Goal: Transaction & Acquisition: Book appointment/travel/reservation

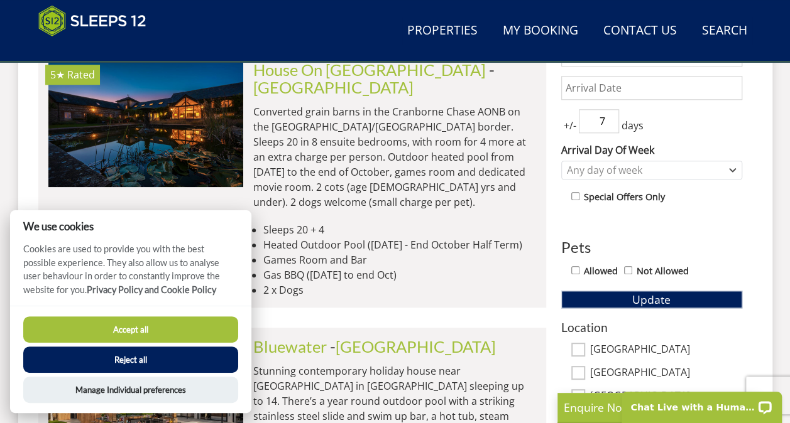
click at [126, 329] on button "Accept all" at bounding box center [130, 330] width 215 height 26
checkbox input "true"
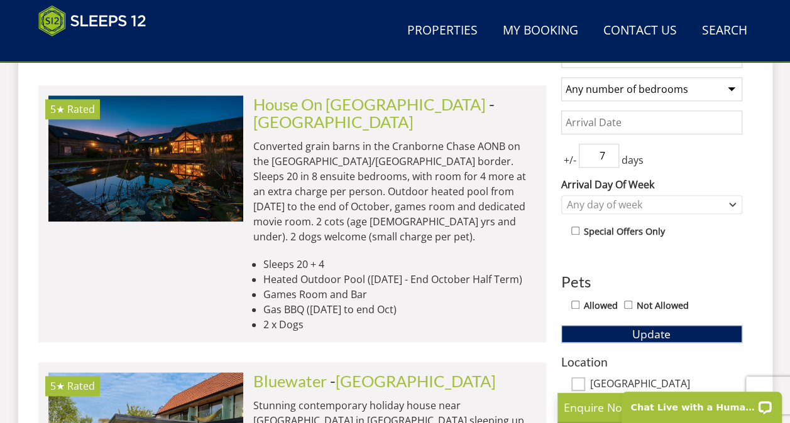
scroll to position [518, 0]
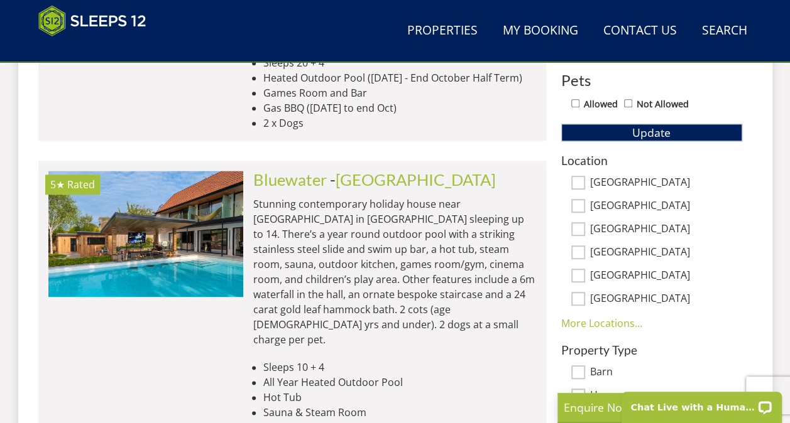
scroll to position [786, 0]
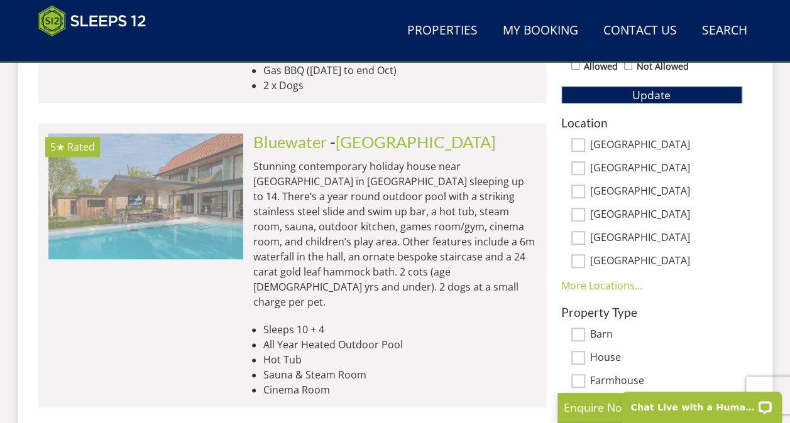
click at [133, 154] on img at bounding box center [145, 196] width 195 height 126
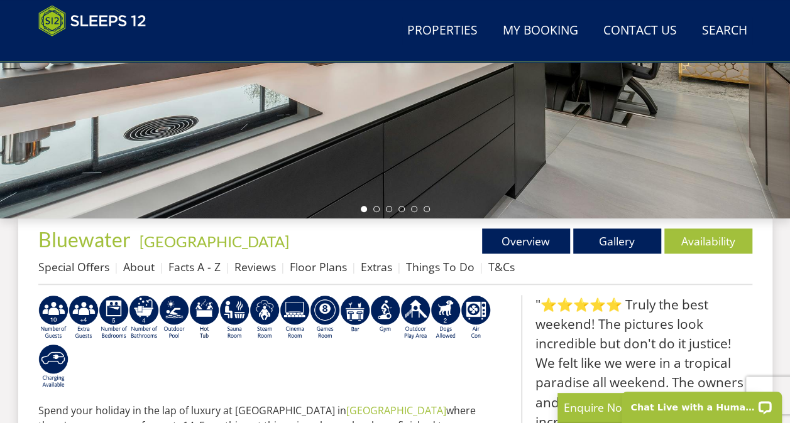
scroll to position [314, 0]
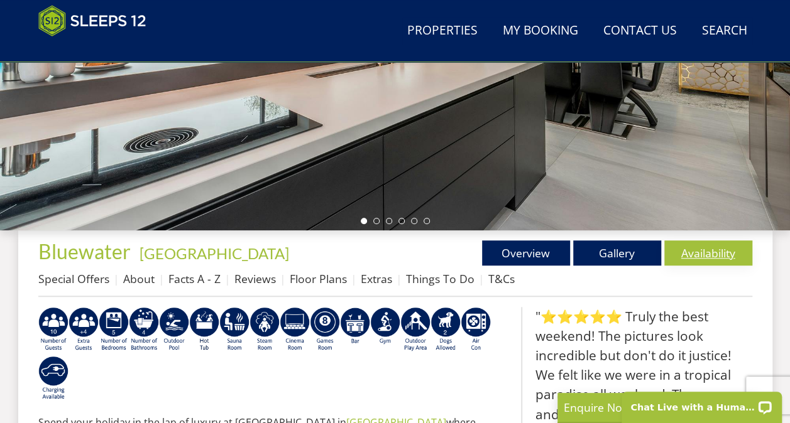
click at [706, 242] on link "Availability" at bounding box center [708, 253] width 88 height 25
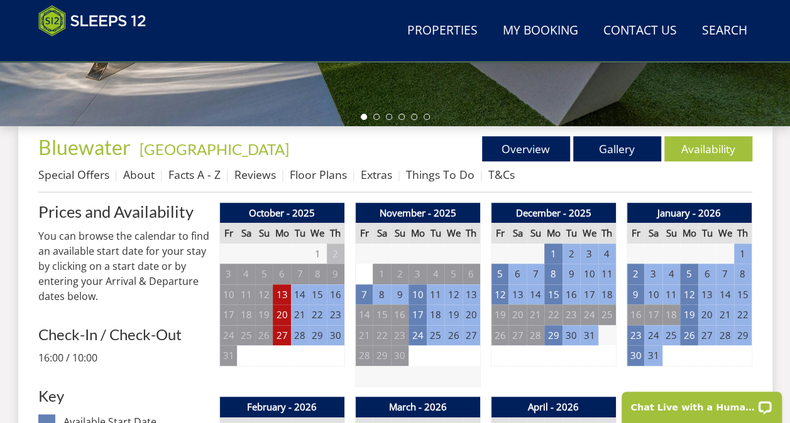
scroll to position [440, 0]
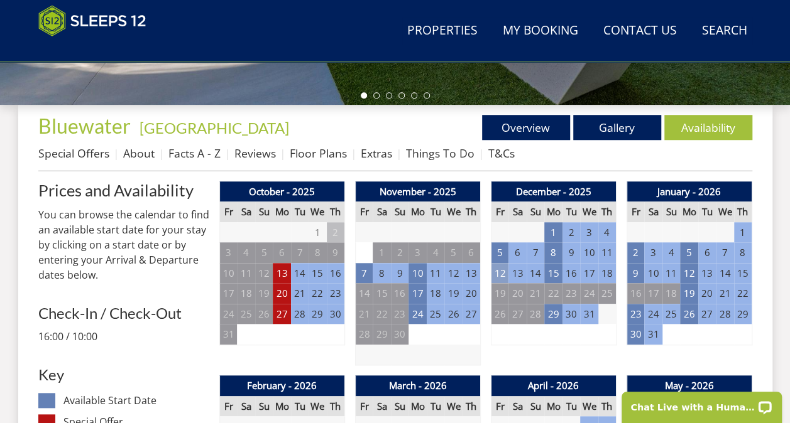
click at [496, 271] on td "12" at bounding box center [500, 273] width 18 height 21
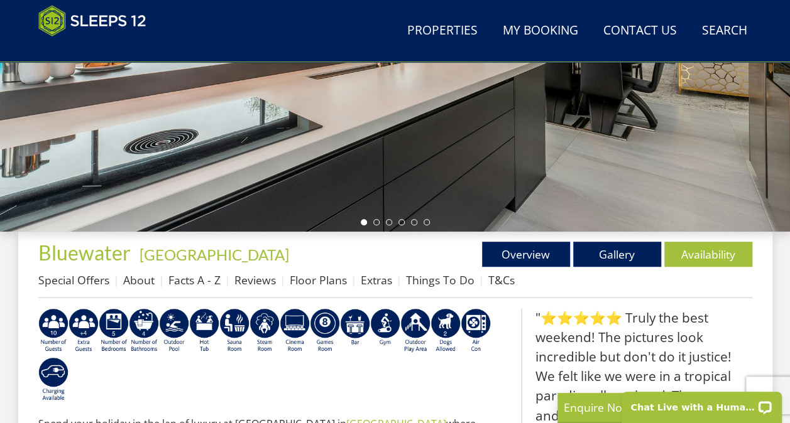
scroll to position [314, 0]
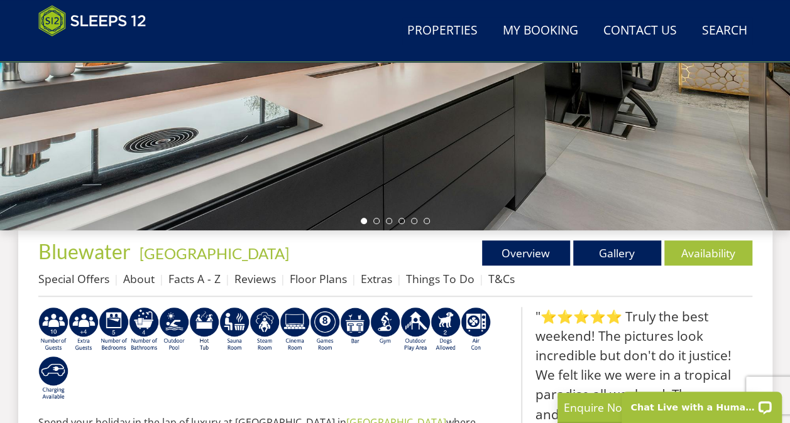
click at [376, 224] on div at bounding box center [395, 11] width 790 height 440
click at [375, 221] on li at bounding box center [376, 221] width 6 height 6
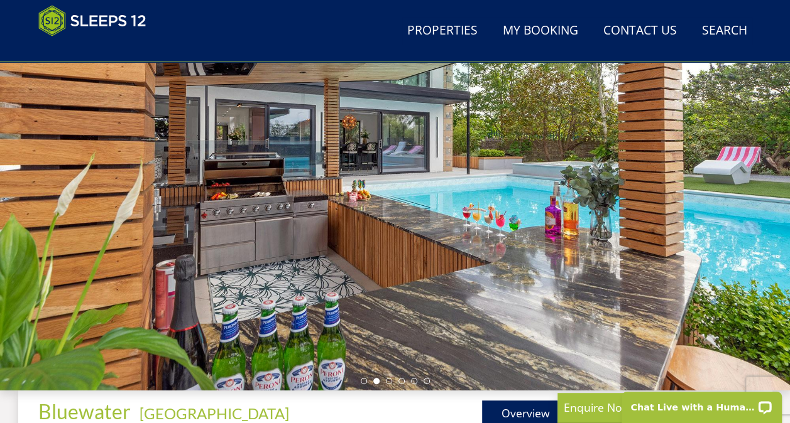
scroll to position [126, 0]
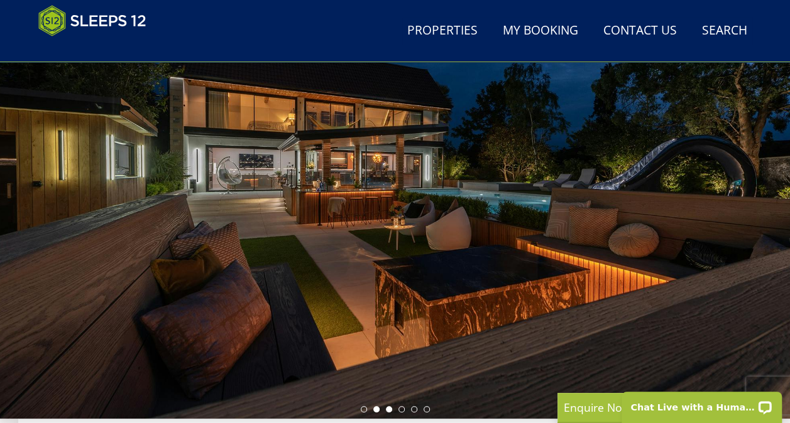
click at [374, 407] on li at bounding box center [376, 409] width 6 height 6
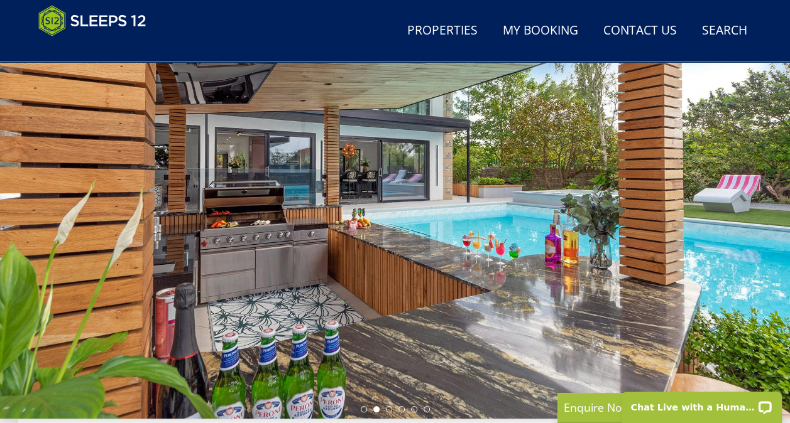
scroll to position [188, 0]
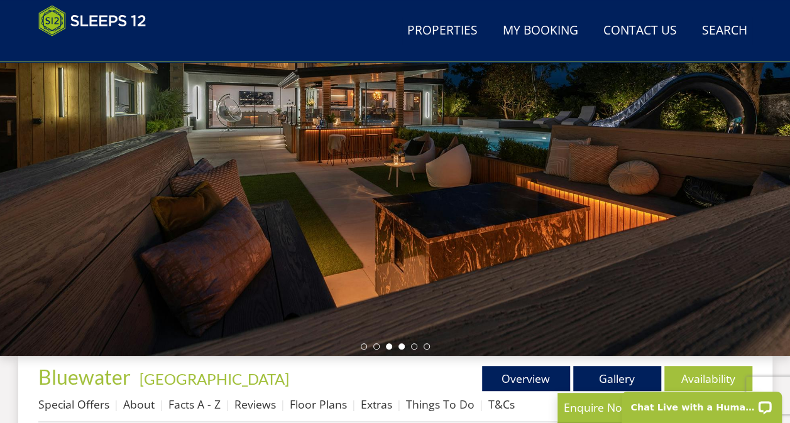
click at [400, 348] on li at bounding box center [401, 347] width 6 height 6
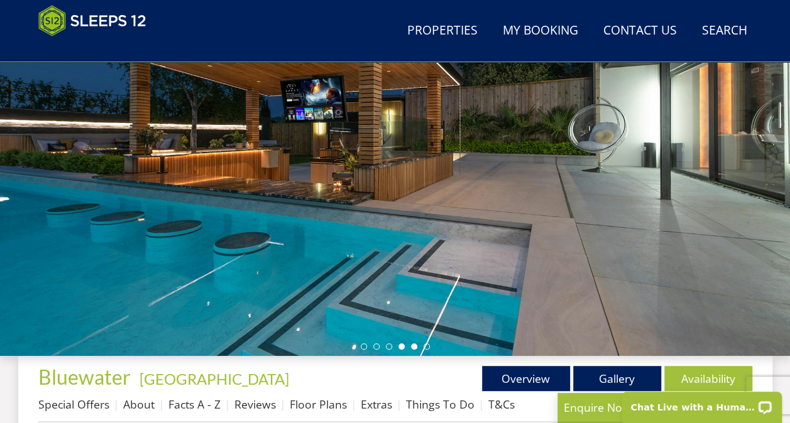
click at [411, 345] on li at bounding box center [414, 347] width 6 height 6
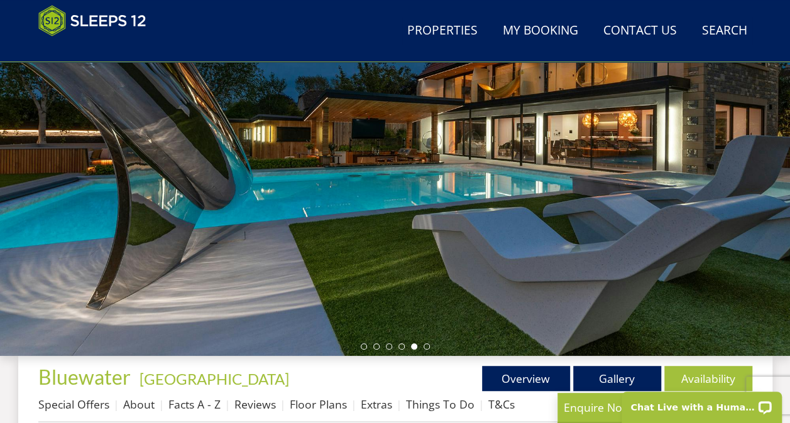
click at [425, 349] on div at bounding box center [395, 136] width 790 height 440
click at [425, 345] on li at bounding box center [426, 347] width 6 height 6
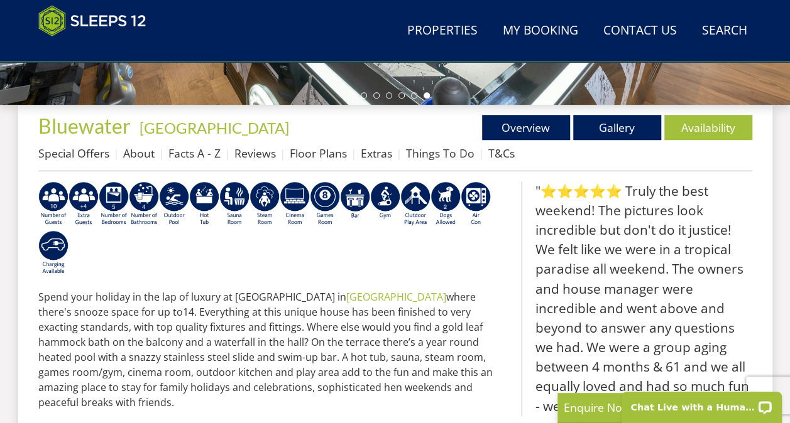
scroll to position [63, 0]
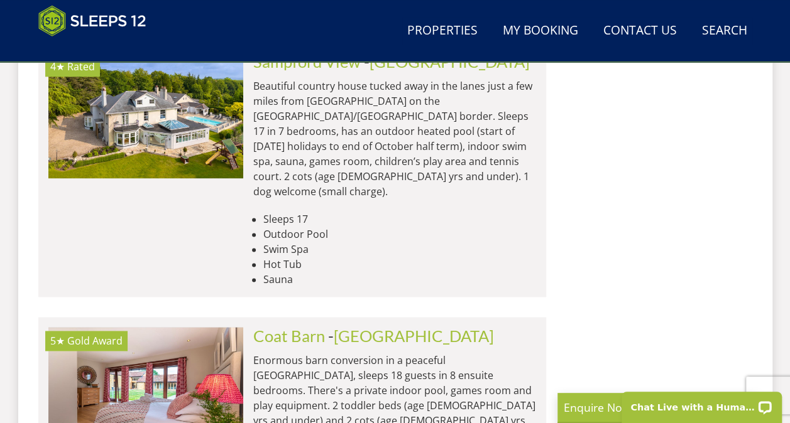
scroll to position [3110, 0]
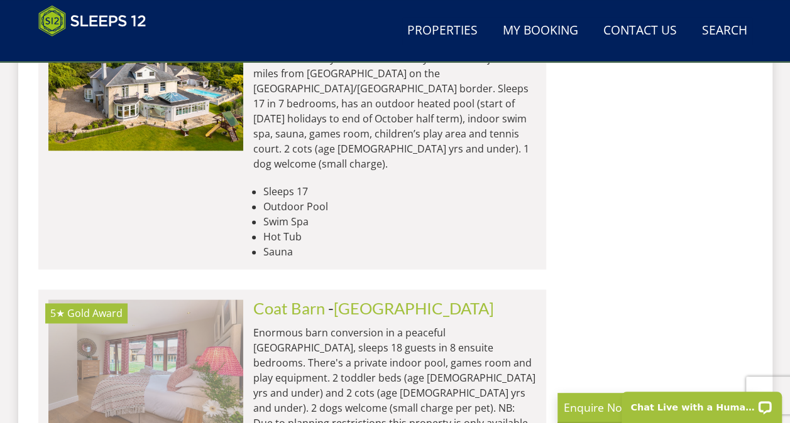
click at [155, 300] on img at bounding box center [145, 363] width 195 height 126
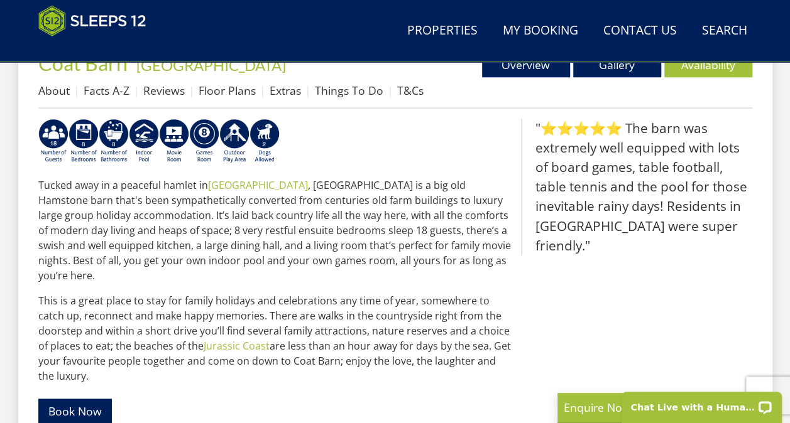
scroll to position [377, 0]
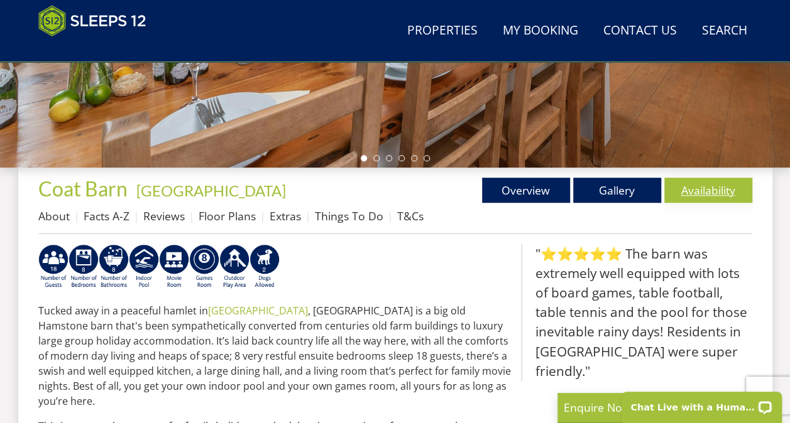
click at [734, 191] on link "Availability" at bounding box center [708, 190] width 88 height 25
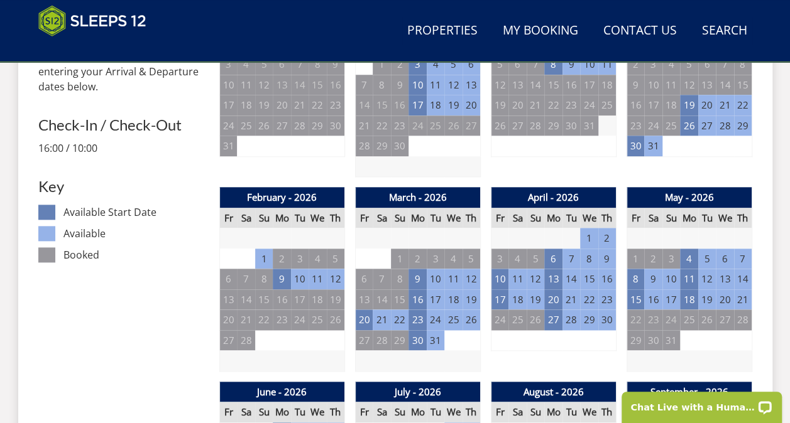
scroll to position [503, 0]
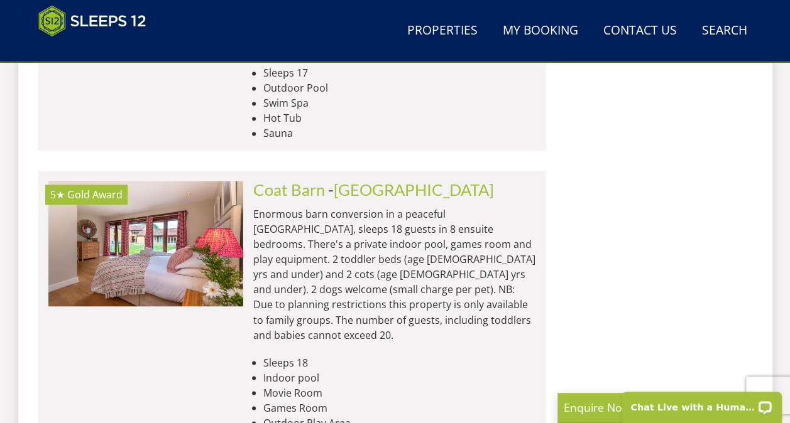
scroll to position [3298, 0]
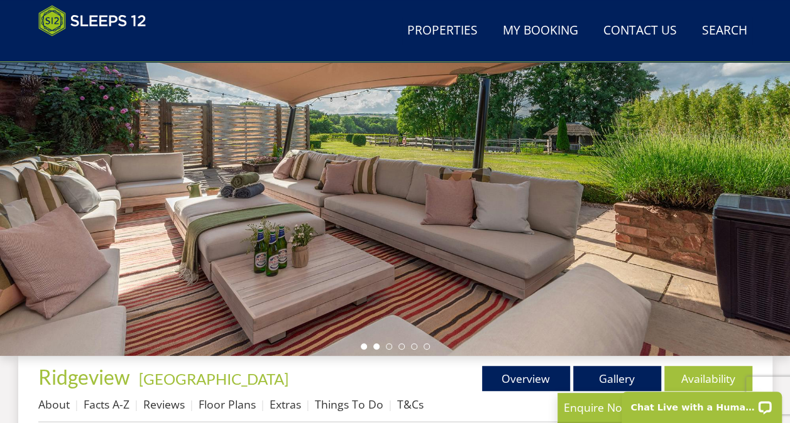
click at [373, 347] on li at bounding box center [376, 347] width 6 height 6
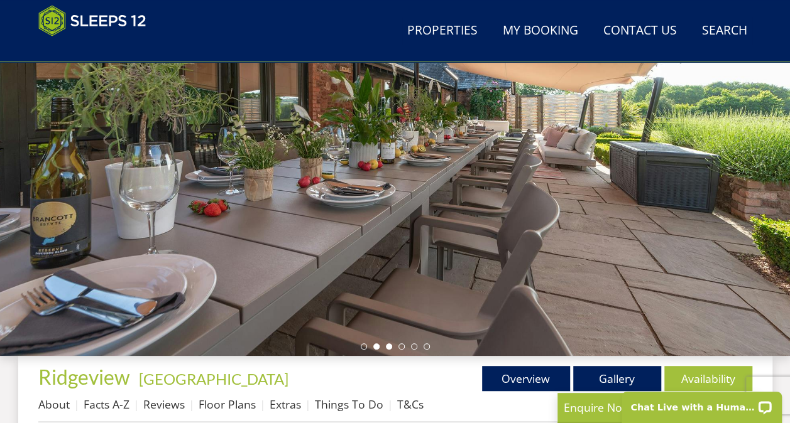
click at [388, 348] on li at bounding box center [389, 347] width 6 height 6
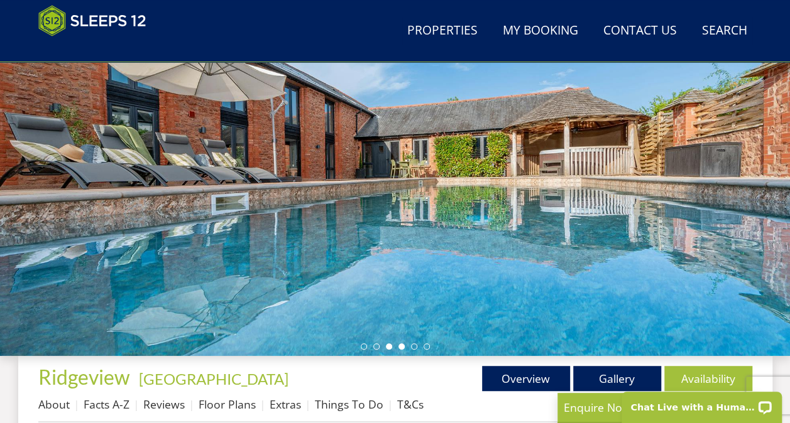
click at [402, 348] on li at bounding box center [401, 347] width 6 height 6
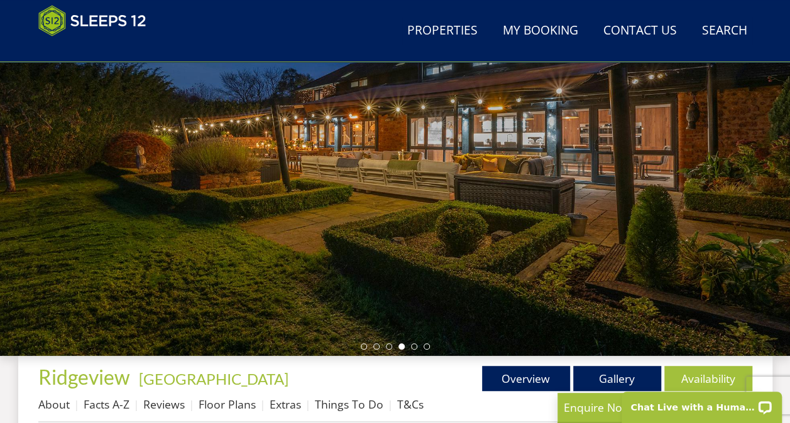
click at [422, 348] on ul at bounding box center [395, 347] width 69 height 6
click at [415, 345] on li at bounding box center [414, 347] width 6 height 6
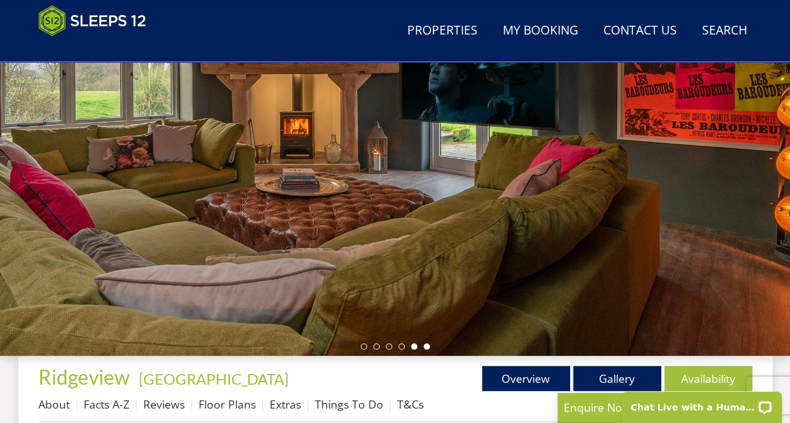
click at [426, 348] on li at bounding box center [426, 347] width 6 height 6
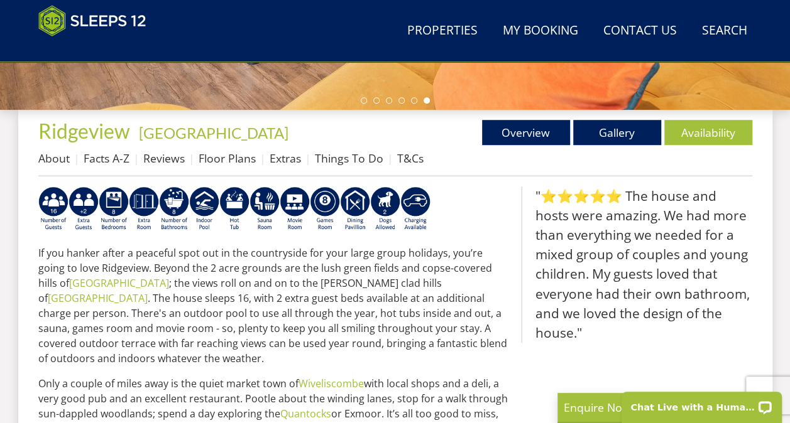
scroll to position [440, 0]
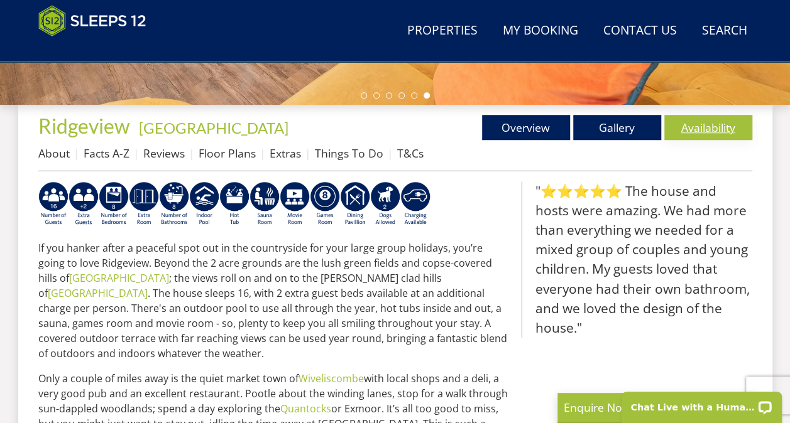
click at [722, 123] on link "Availability" at bounding box center [708, 127] width 88 height 25
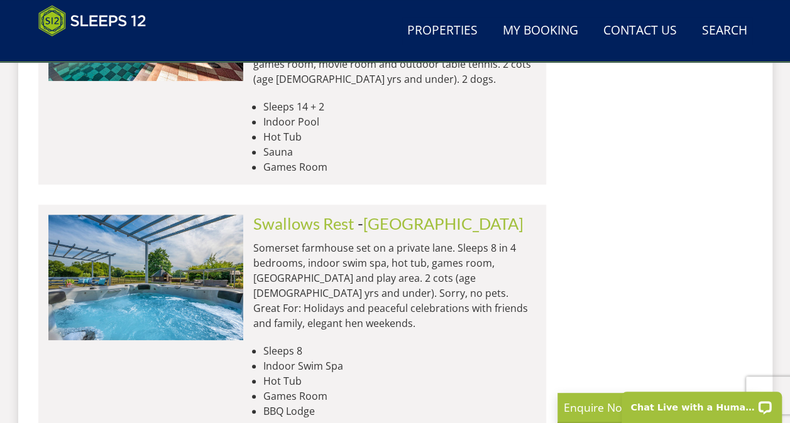
scroll to position [5120, 0]
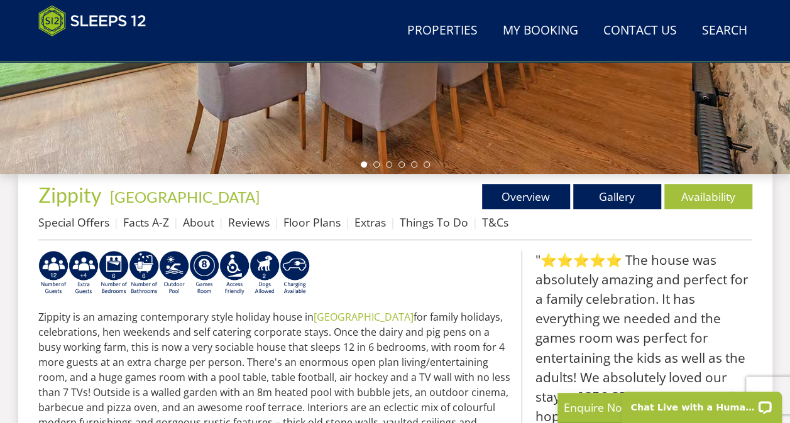
scroll to position [440, 0]
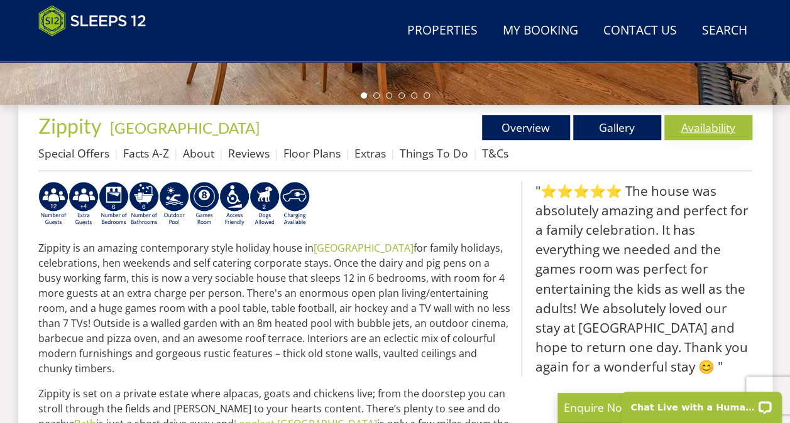
click at [715, 126] on link "Availability" at bounding box center [708, 127] width 88 height 25
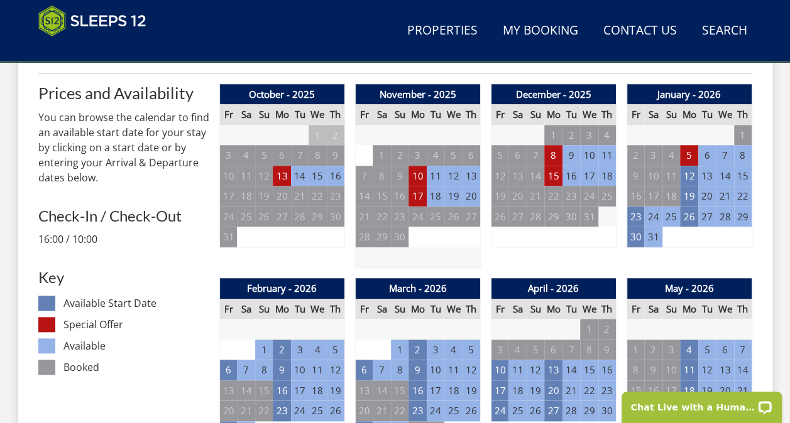
scroll to position [565, 0]
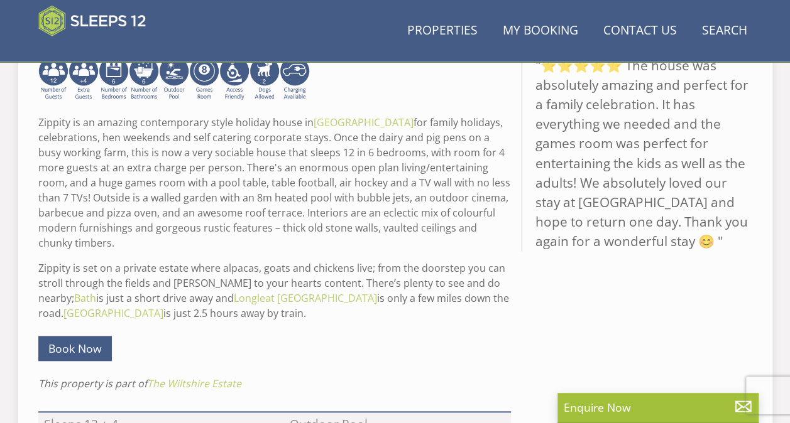
scroll to position [440, 0]
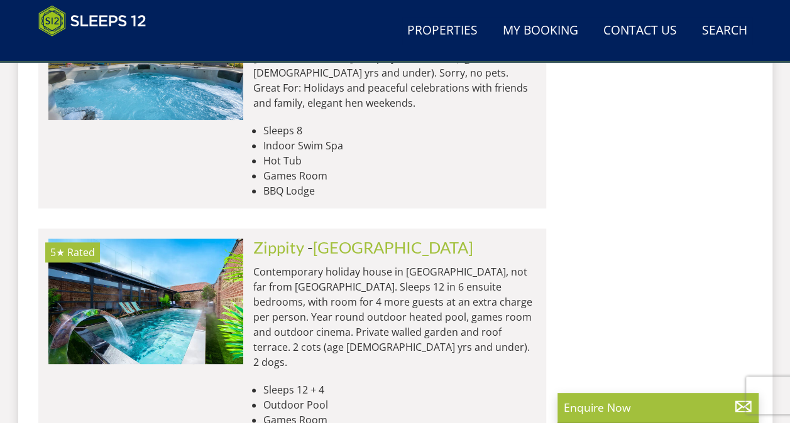
scroll to position [5434, 0]
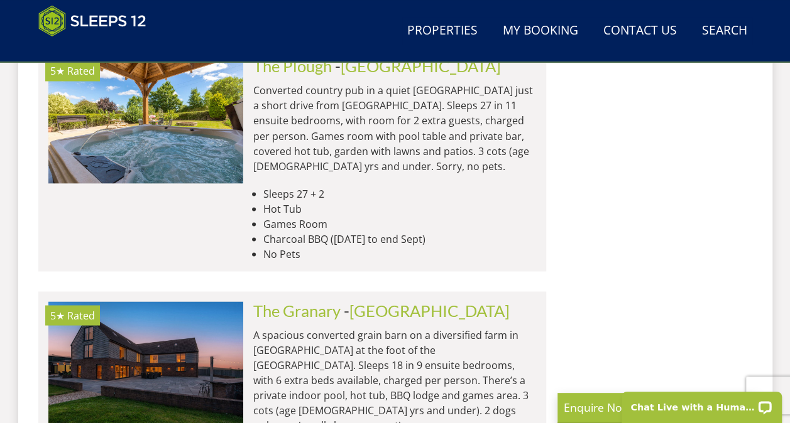
scroll to position [10522, 0]
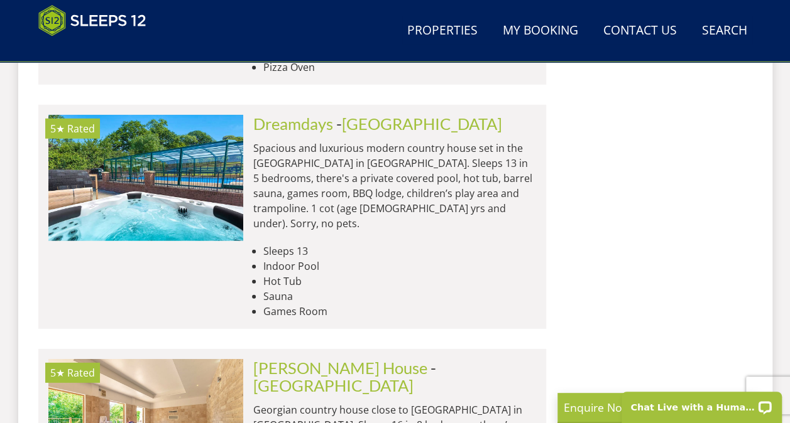
scroll to position [11088, 0]
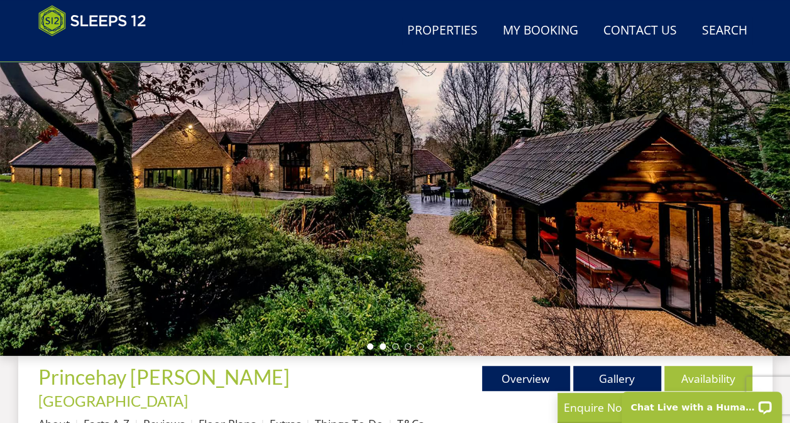
click at [379, 349] on li at bounding box center [382, 347] width 6 height 6
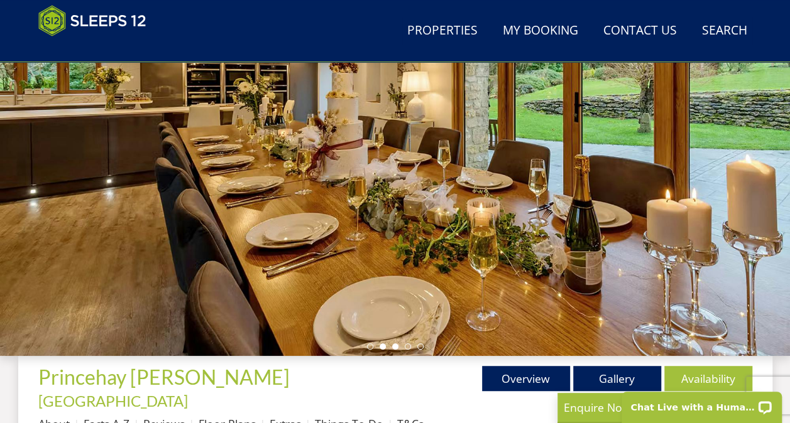
click at [393, 347] on li at bounding box center [395, 347] width 6 height 6
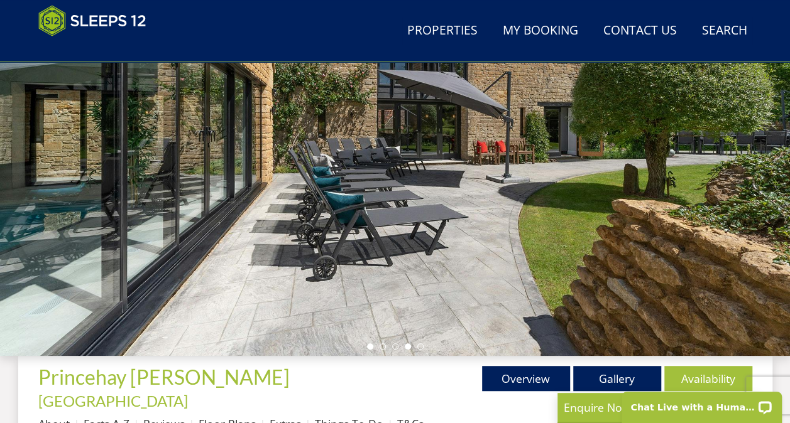
click at [369, 348] on li at bounding box center [370, 347] width 6 height 6
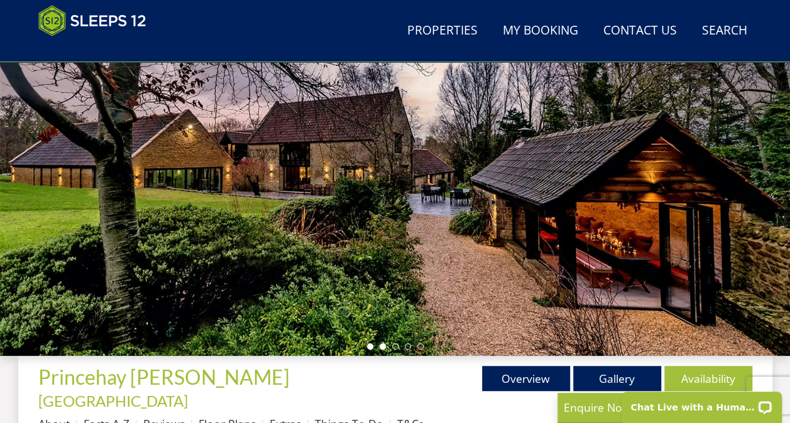
click at [383, 347] on li at bounding box center [382, 347] width 6 height 6
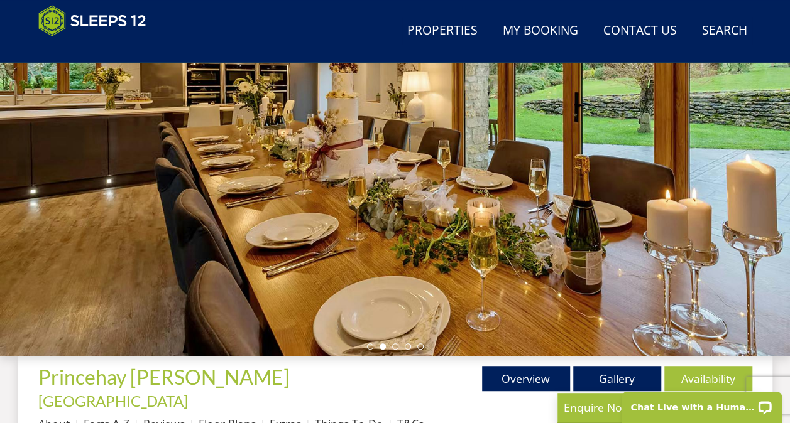
click at [400, 347] on ul at bounding box center [395, 347] width 57 height 6
click at [369, 345] on li at bounding box center [370, 347] width 6 height 6
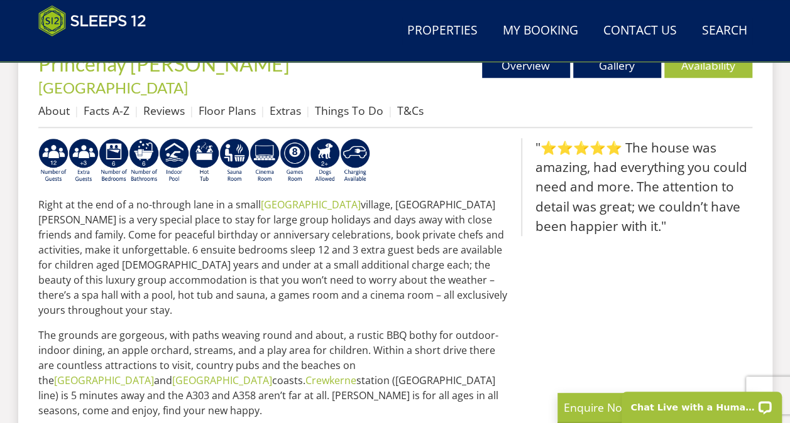
scroll to position [503, 0]
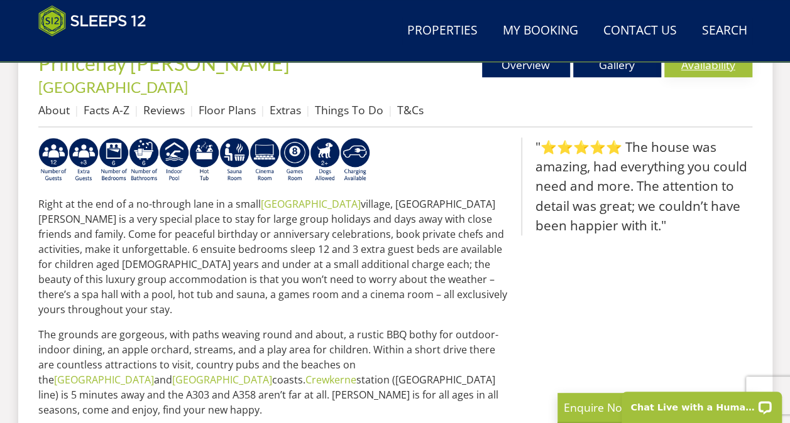
click at [741, 74] on link "Availability" at bounding box center [708, 64] width 88 height 25
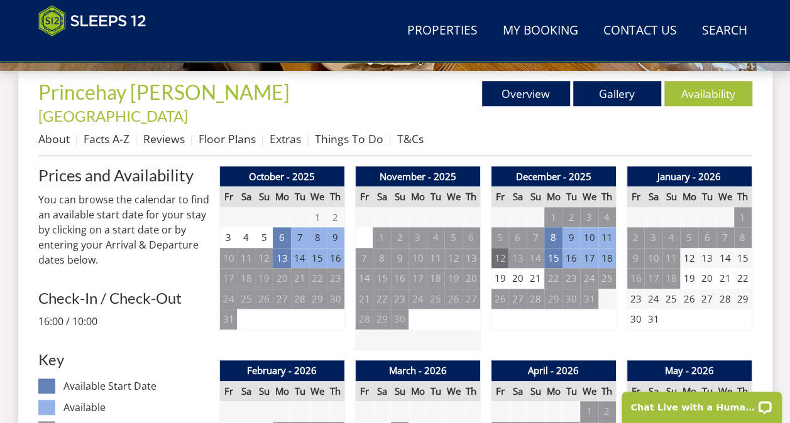
scroll to position [503, 0]
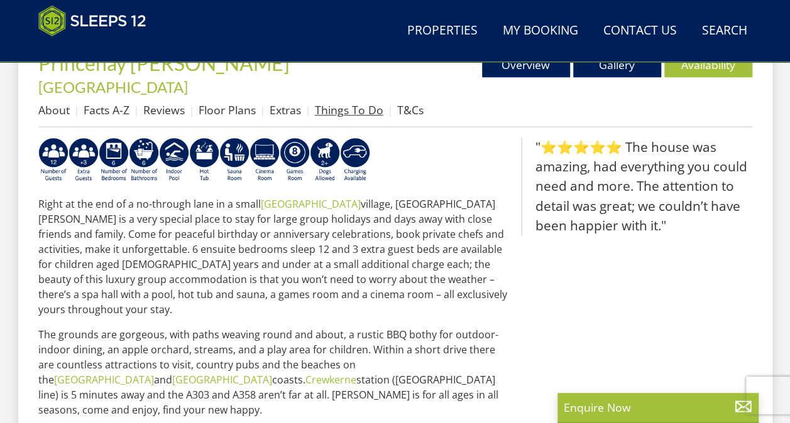
click at [345, 102] on link "Things To Do" at bounding box center [349, 109] width 68 height 15
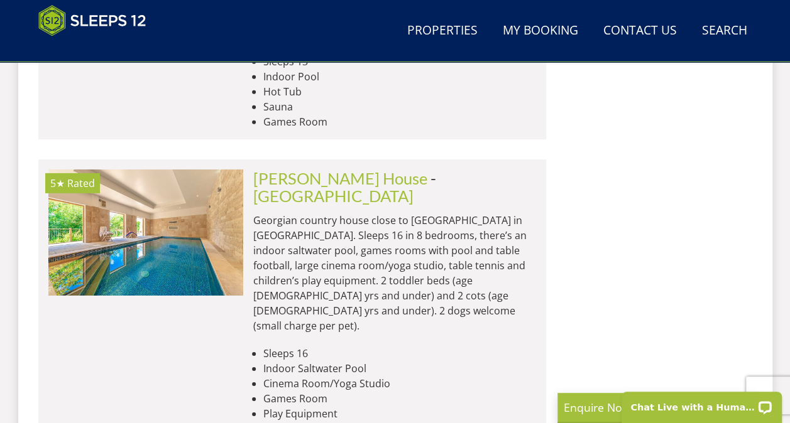
scroll to position [11465, 0]
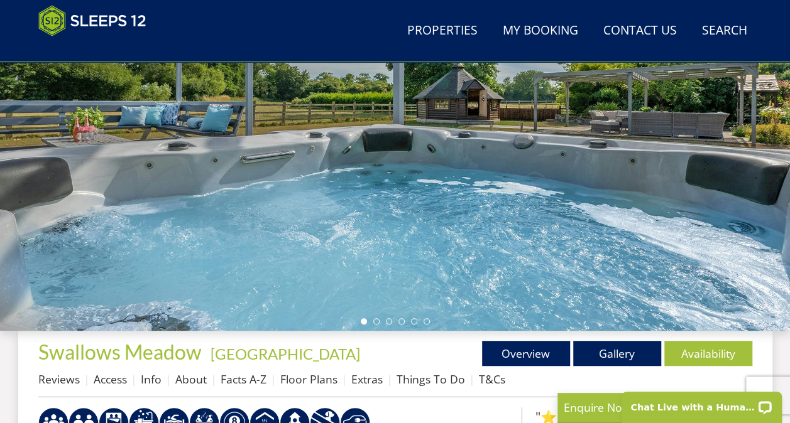
scroll to position [251, 0]
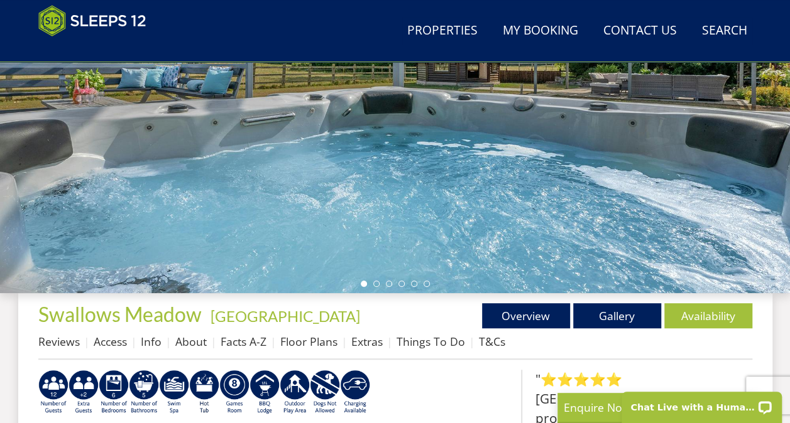
click at [374, 279] on div at bounding box center [395, 74] width 790 height 440
click at [374, 280] on div at bounding box center [395, 74] width 790 height 440
click at [374, 285] on li at bounding box center [376, 284] width 6 height 6
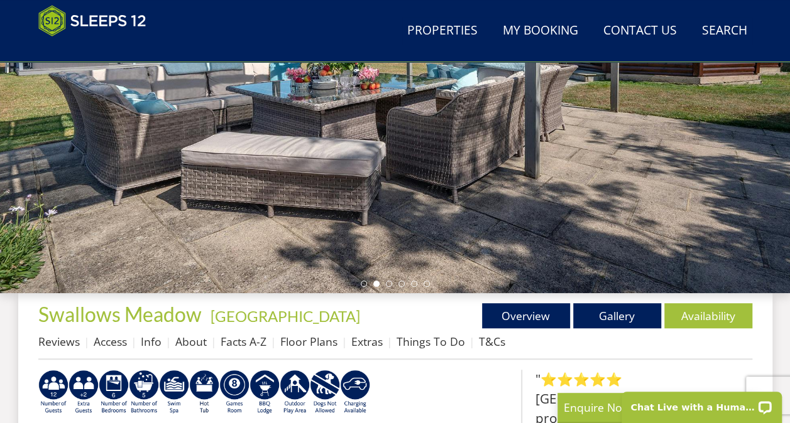
click at [391, 286] on ul at bounding box center [395, 284] width 69 height 6
click at [388, 282] on li at bounding box center [389, 284] width 6 height 6
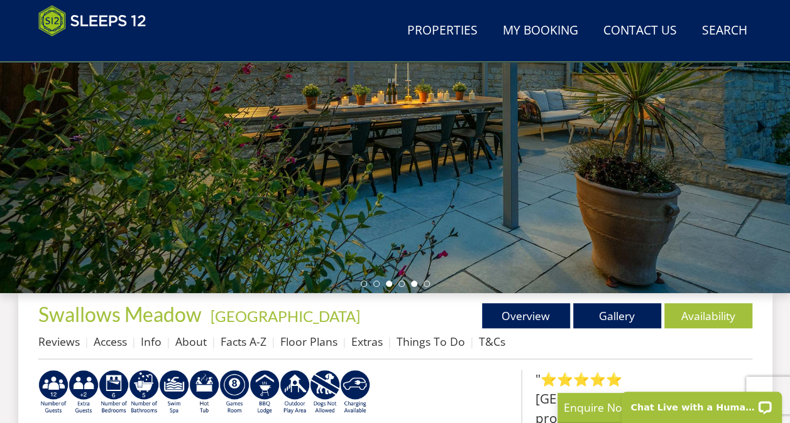
click at [413, 284] on li at bounding box center [414, 284] width 6 height 6
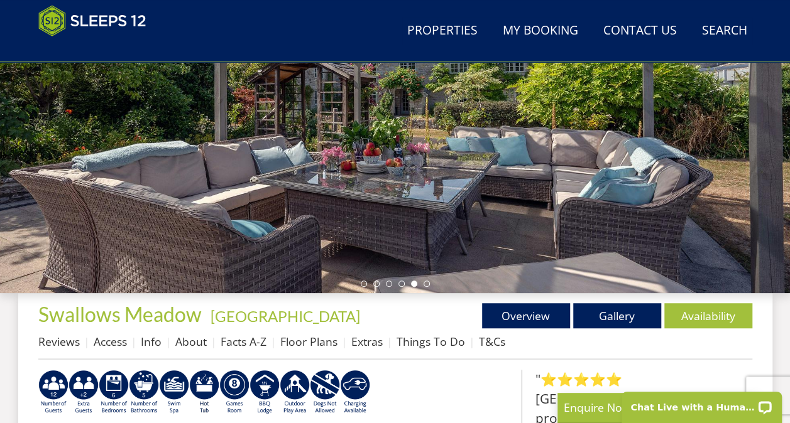
click at [413, 284] on li at bounding box center [414, 284] width 6 height 6
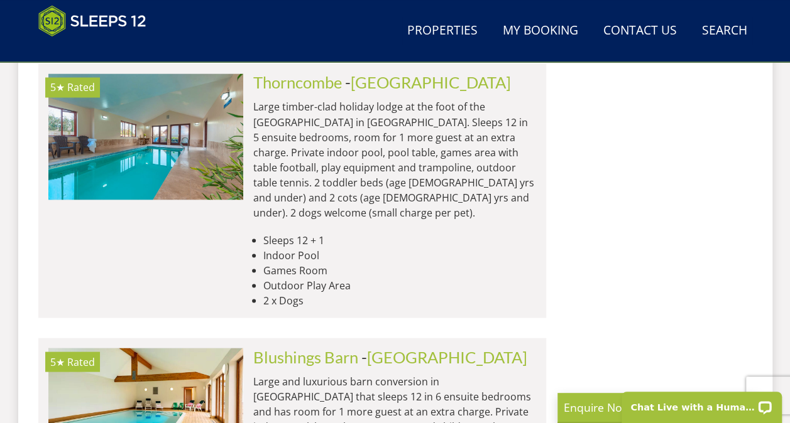
scroll to position [12909, 0]
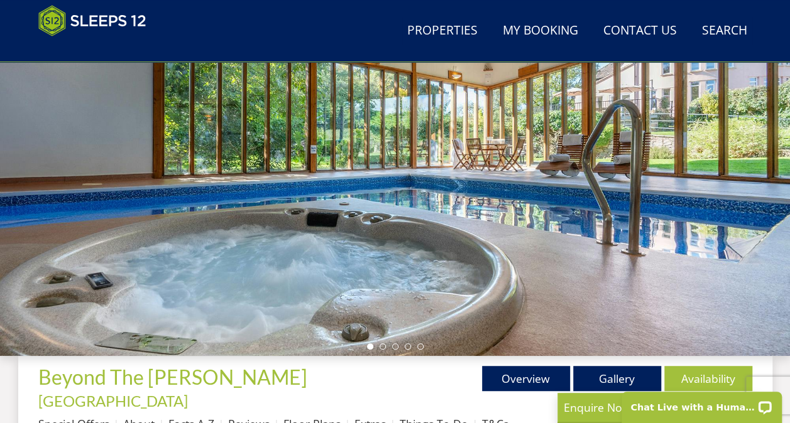
click at [724, 166] on div at bounding box center [395, 136] width 790 height 440
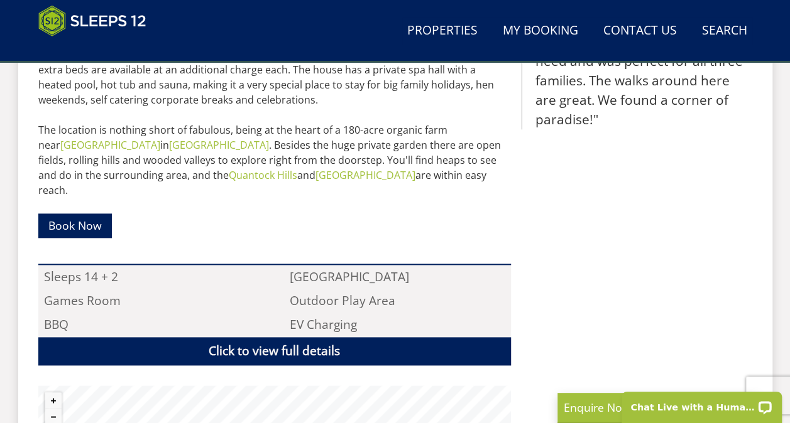
scroll to position [817, 0]
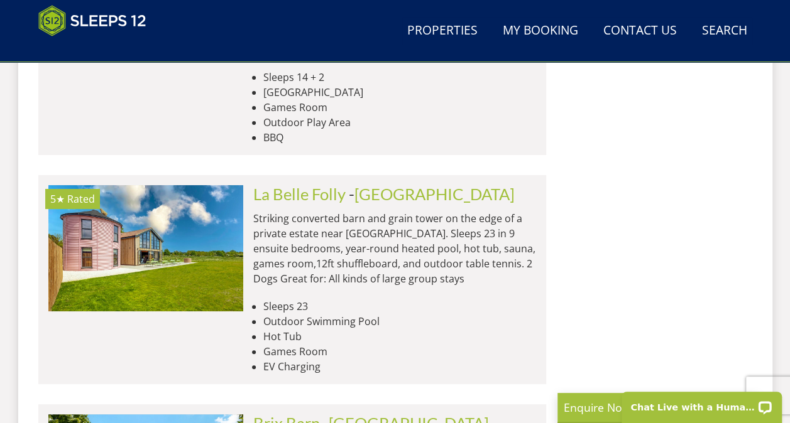
scroll to position [14228, 0]
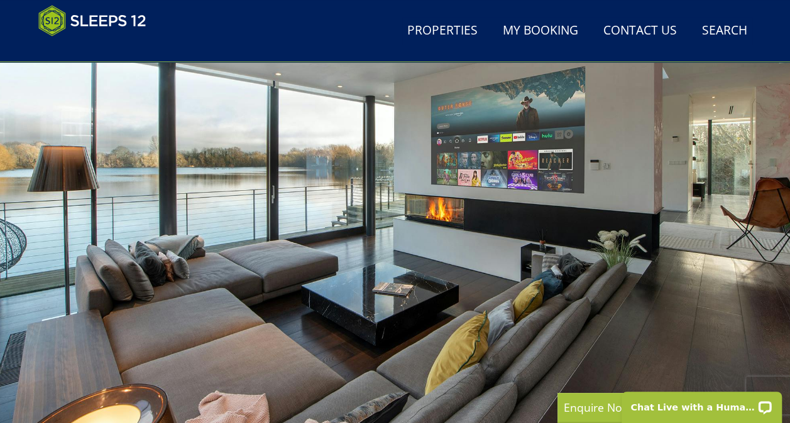
scroll to position [126, 0]
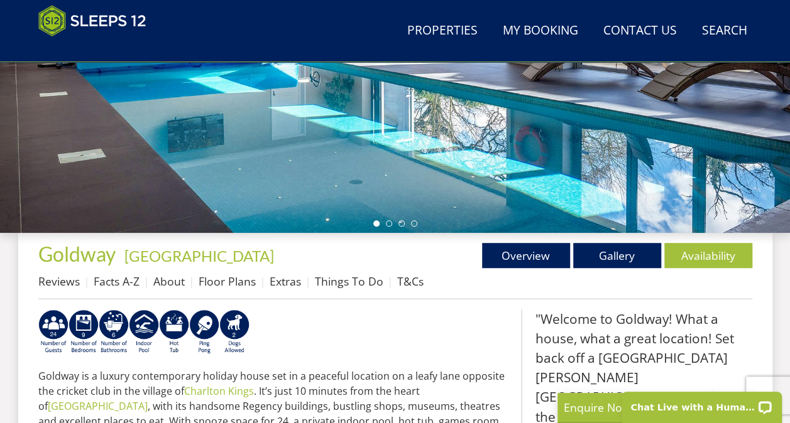
scroll to position [377, 0]
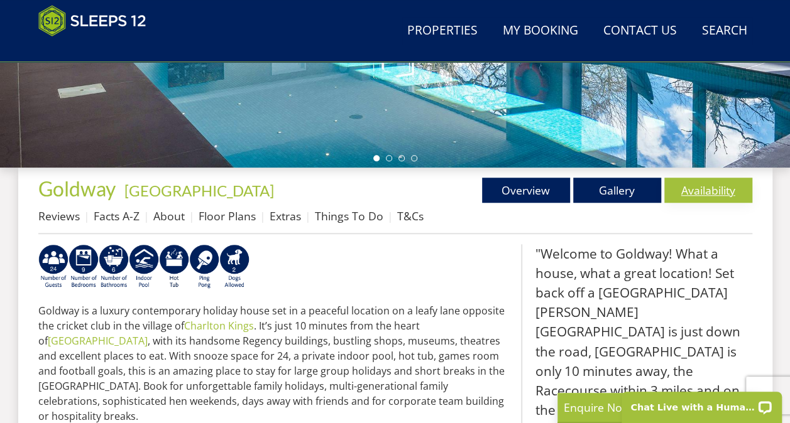
click at [724, 192] on link "Availability" at bounding box center [708, 190] width 88 height 25
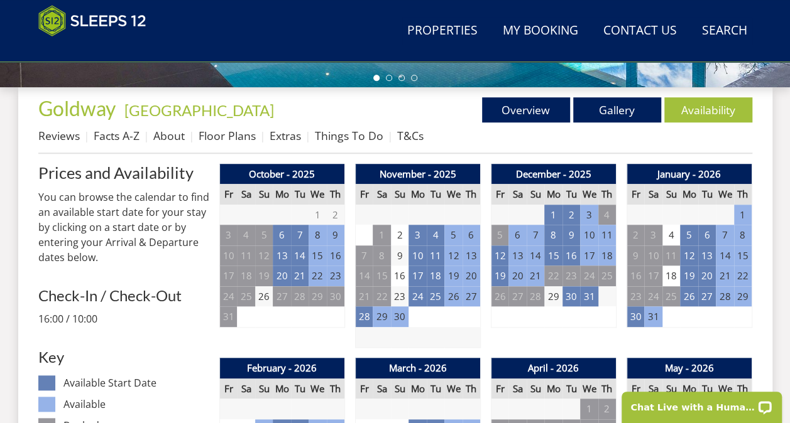
scroll to position [503, 0]
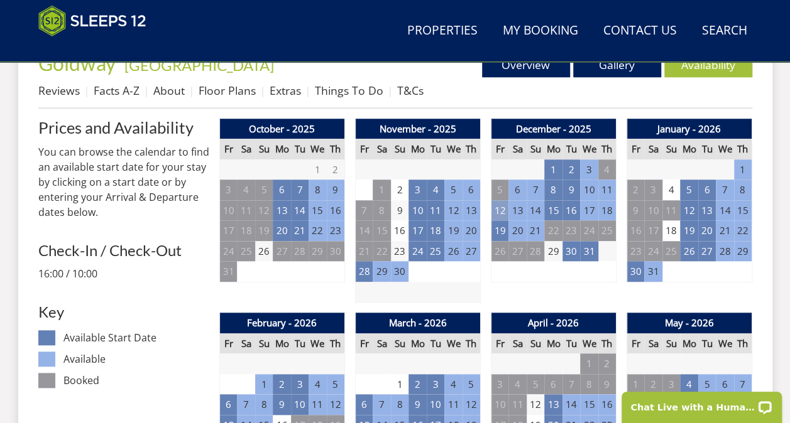
click at [499, 210] on td "12" at bounding box center [500, 210] width 18 height 21
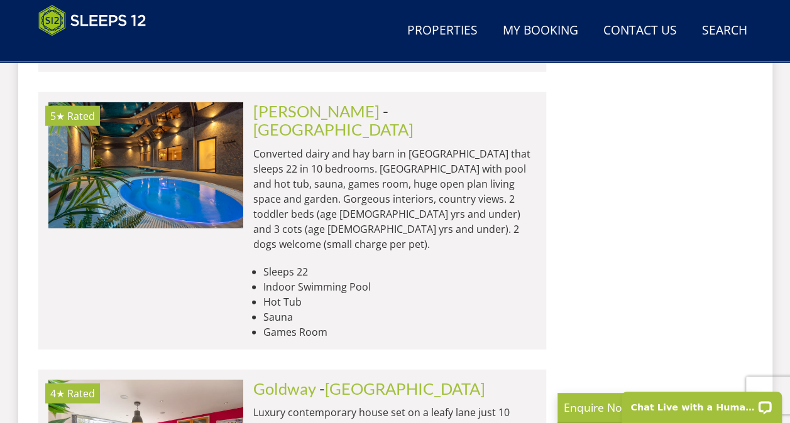
scroll to position [15610, 0]
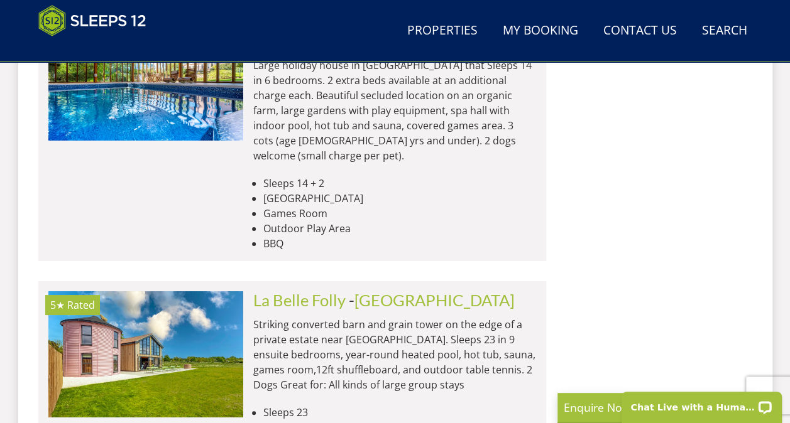
scroll to position [14166, 0]
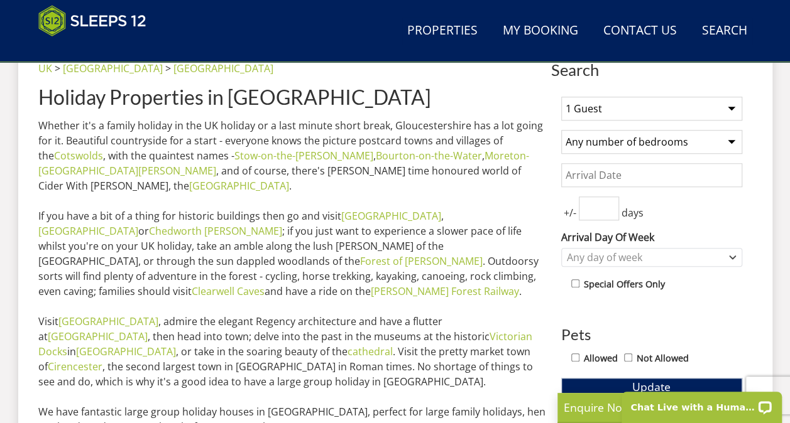
scroll to position [754, 0]
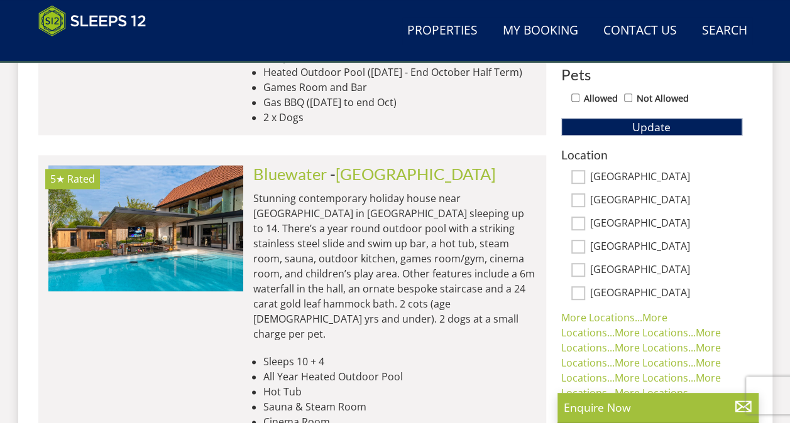
scroll to position [14166, 0]
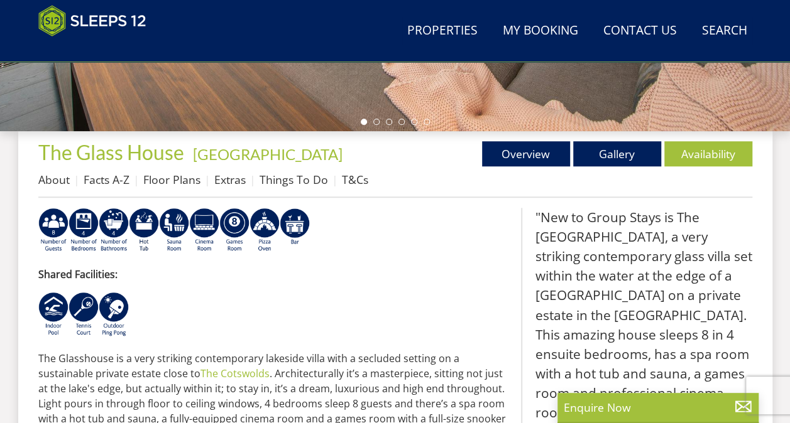
scroll to position [440, 0]
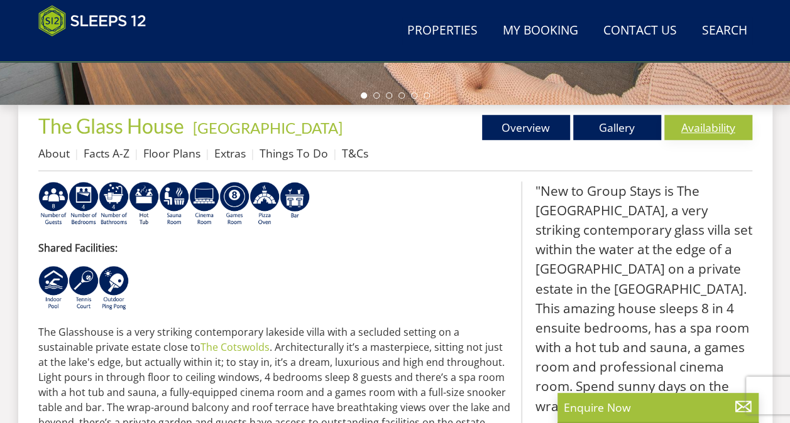
click at [716, 134] on link "Availability" at bounding box center [708, 127] width 88 height 25
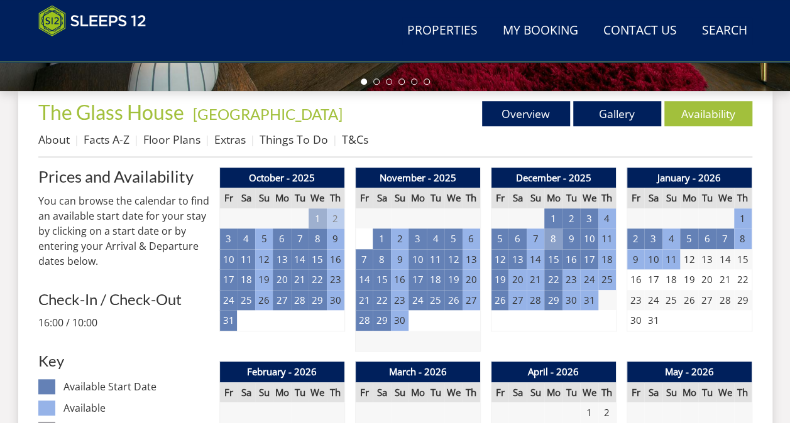
scroll to position [503, 0]
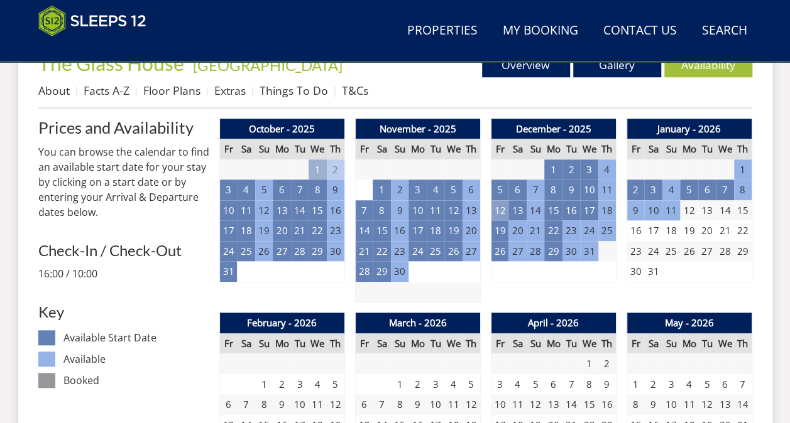
click at [503, 209] on td "12" at bounding box center [500, 210] width 18 height 21
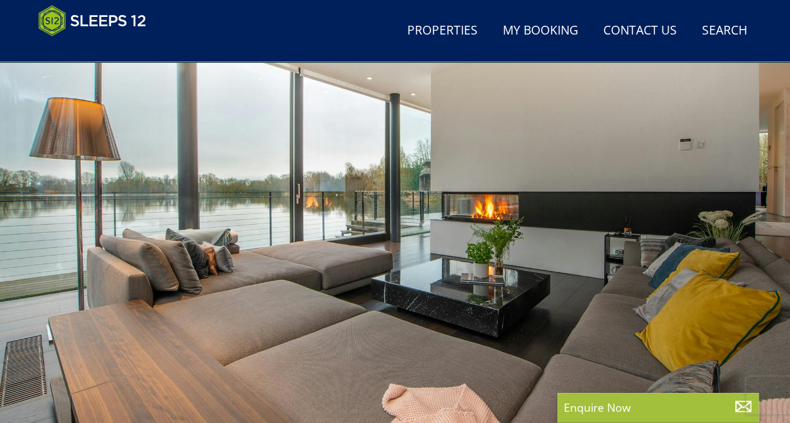
scroll to position [74, 0]
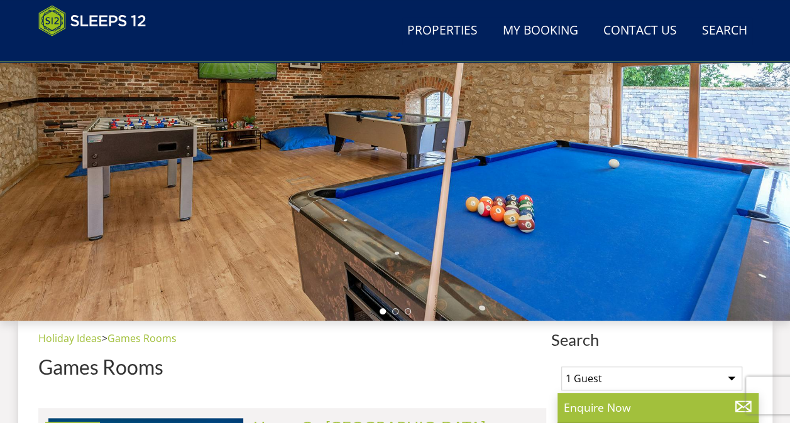
scroll to position [13, 0]
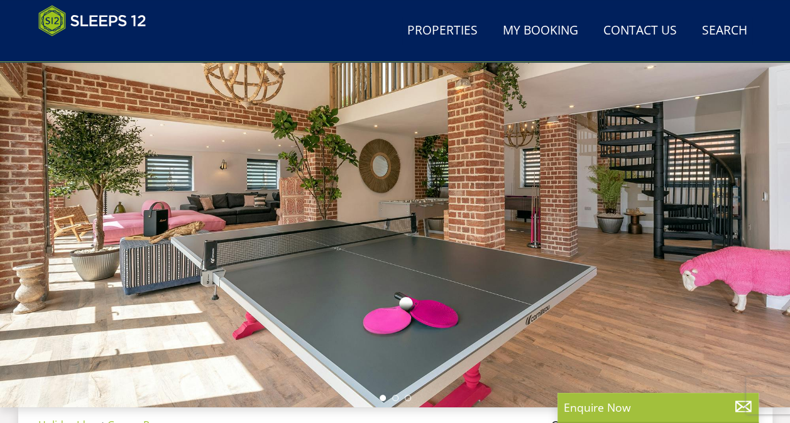
scroll to position [388, 0]
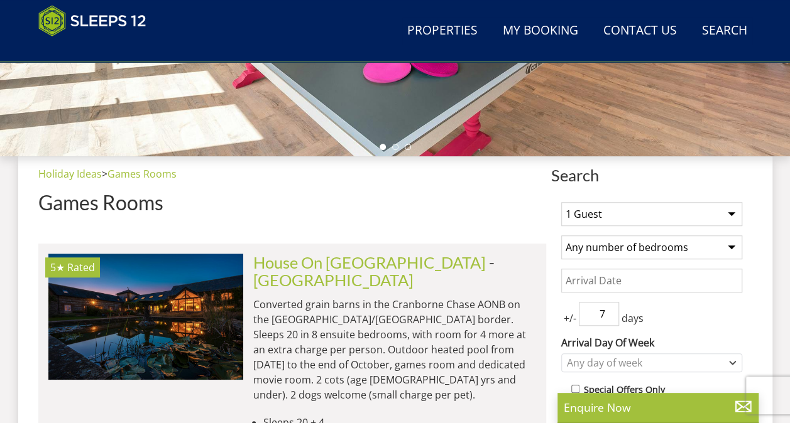
drag, startPoint x: 730, startPoint y: 215, endPoint x: 705, endPoint y: 200, distance: 29.3
click at [730, 215] on select "1 Guest 2 Guests 3 Guests 4 Guests 5 Guests 6 Guests 7 Guests 8 Guests 9 Guests…" at bounding box center [651, 214] width 181 height 24
select select "12"
click at [561, 202] on select "1 Guest 2 Guests 3 Guests 4 Guests 5 Guests 6 Guests 7 Guests 8 Guests 9 Guests…" at bounding box center [651, 214] width 181 height 24
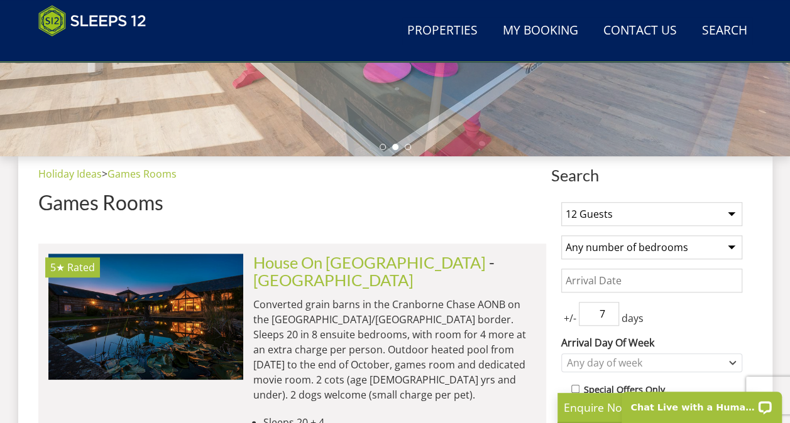
click at [707, 250] on select "Any number of bedrooms 4 Bedrooms 5 Bedrooms 6 Bedrooms 7 Bedrooms 8 Bedrooms 9…" at bounding box center [651, 248] width 181 height 24
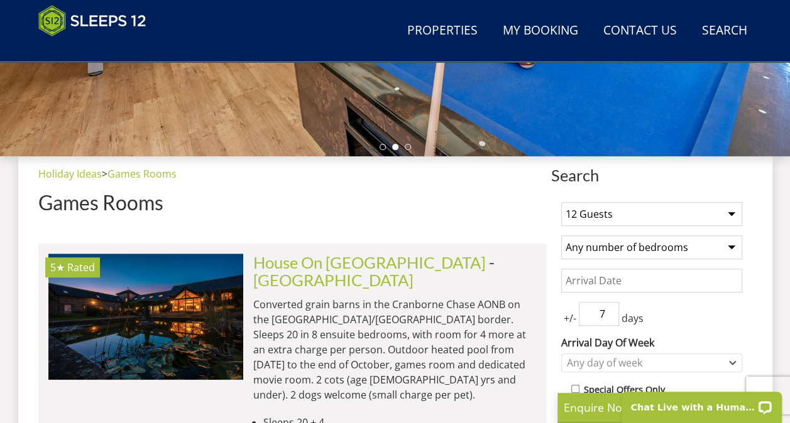
select select "6"
click at [561, 236] on select "Any number of bedrooms 4 Bedrooms 5 Bedrooms 6 Bedrooms 7 Bedrooms 8 Bedrooms 9…" at bounding box center [651, 248] width 181 height 24
click at [590, 283] on input "Date" at bounding box center [651, 281] width 181 height 24
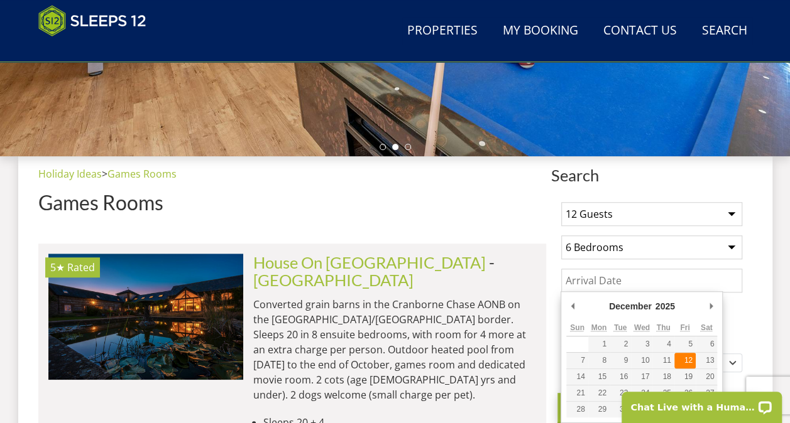
type input "[DATE]"
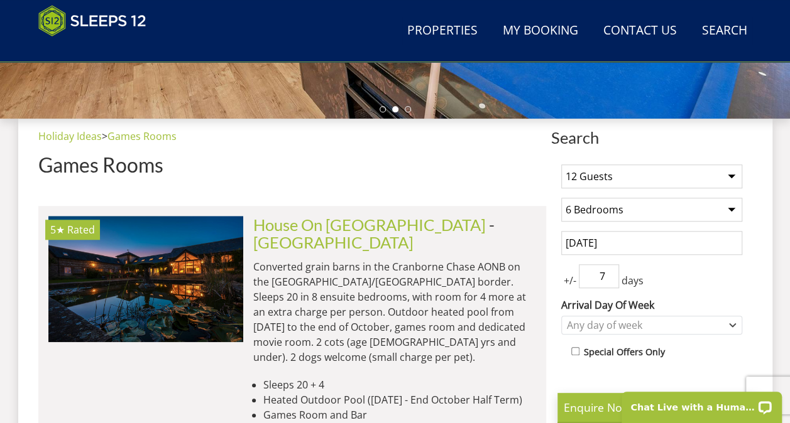
scroll to position [514, 0]
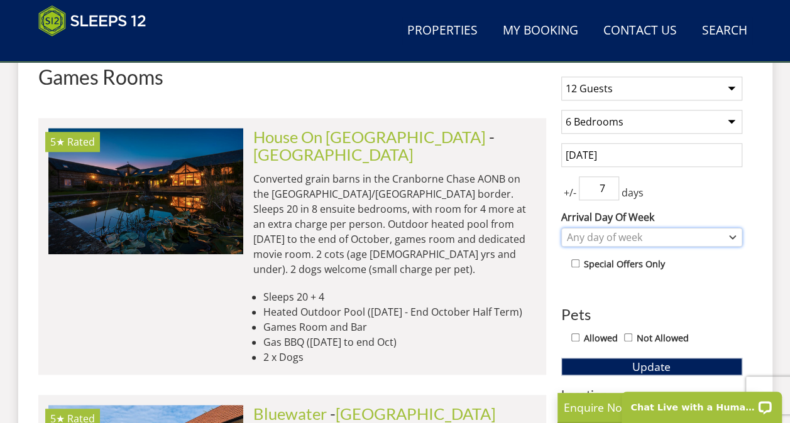
click at [695, 241] on div "Any day of week" at bounding box center [644, 238] width 163 height 14
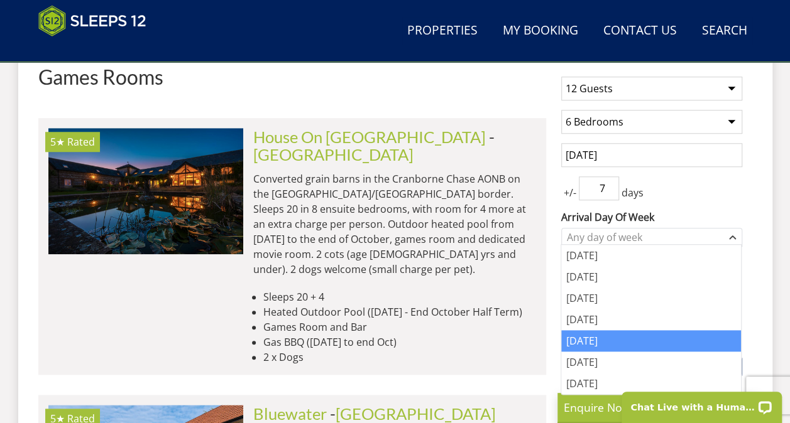
click at [614, 335] on div "[DATE]" at bounding box center [651, 340] width 180 height 21
click at [746, 213] on div "1 Guest 2 Guests 3 Guests 4 Guests 5 Guests 6 Guests 7 Guests 8 Guests 9 Guests…" at bounding box center [651, 399] width 201 height 664
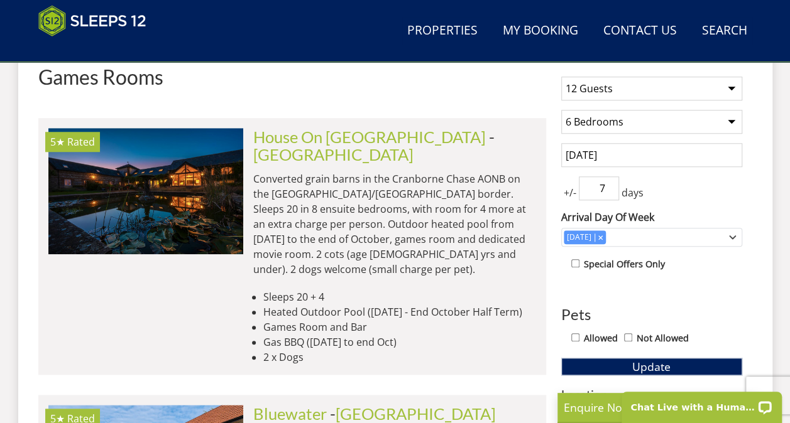
scroll to position [639, 0]
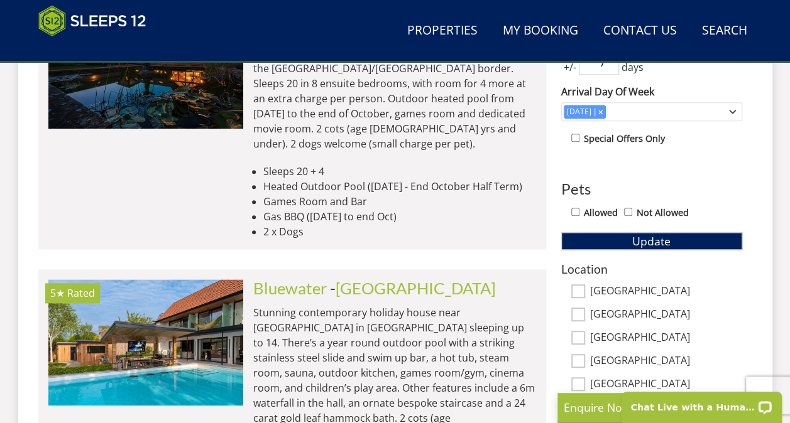
click at [570, 211] on div "Allowed Not Allowed" at bounding box center [651, 214] width 181 height 18
click at [573, 208] on input "Allowed" at bounding box center [575, 212] width 8 height 8
checkbox input "true"
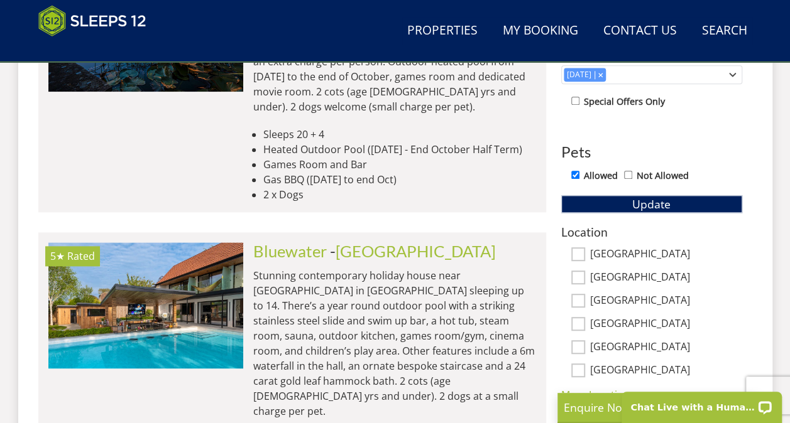
scroll to position [702, 0]
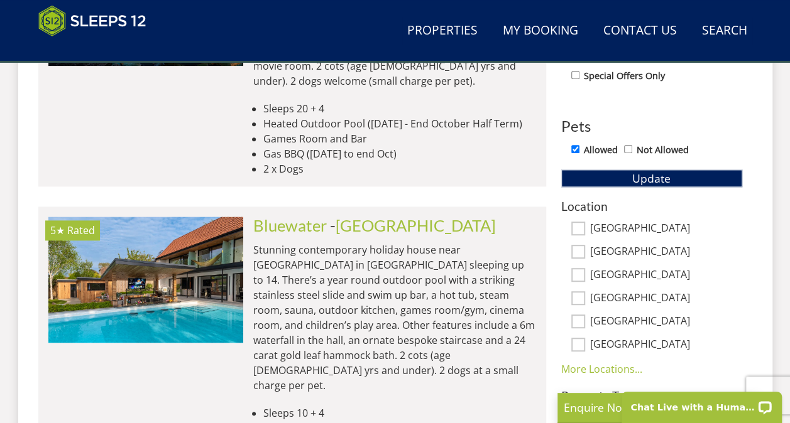
click at [581, 294] on input "[GEOGRAPHIC_DATA]" at bounding box center [578, 298] width 14 height 14
checkbox input "true"
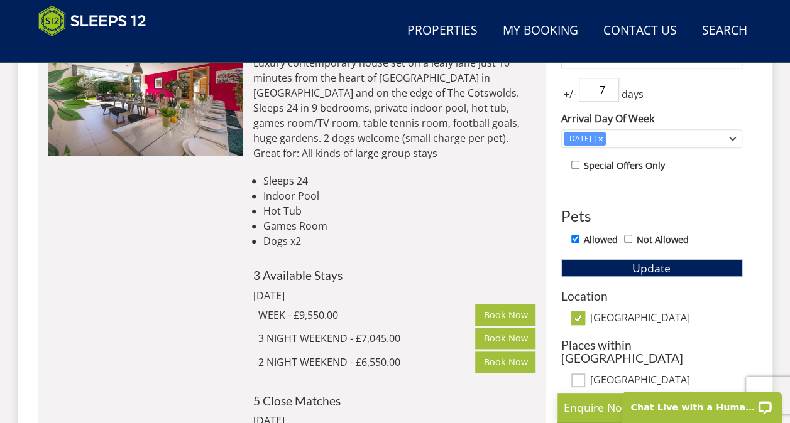
scroll to position [639, 0]
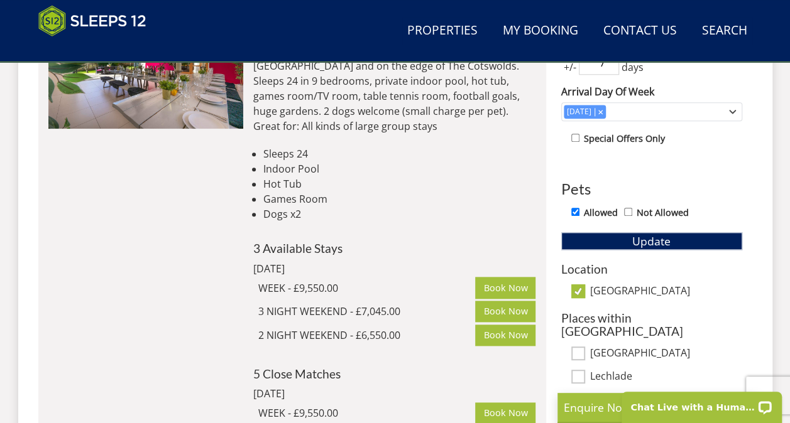
click at [580, 289] on input "[GEOGRAPHIC_DATA]" at bounding box center [578, 292] width 14 height 14
checkbox input "false"
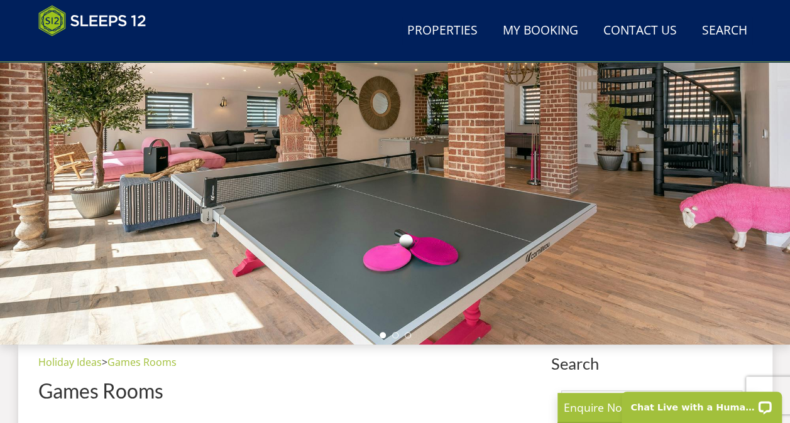
scroll to position [0, 0]
